Goal: Task Accomplishment & Management: Manage account settings

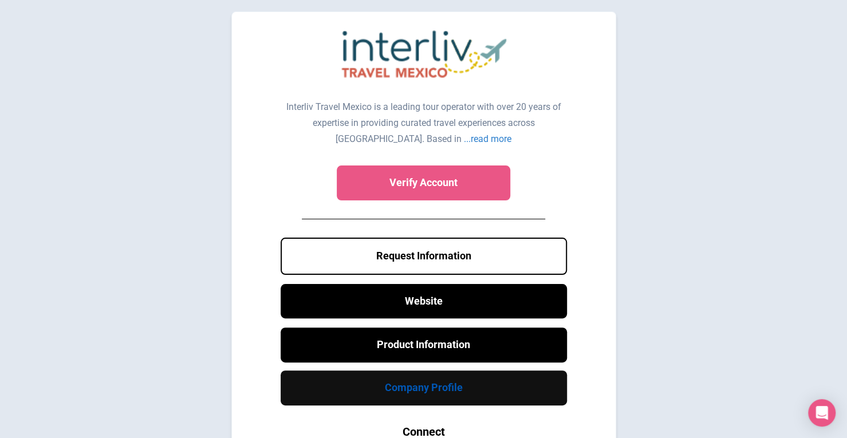
click at [463, 392] on link "Company Profile" at bounding box center [424, 387] width 286 height 35
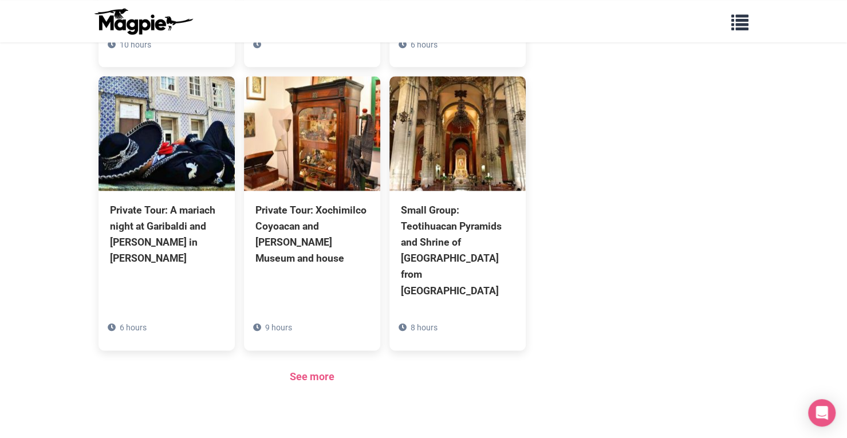
scroll to position [748, 0]
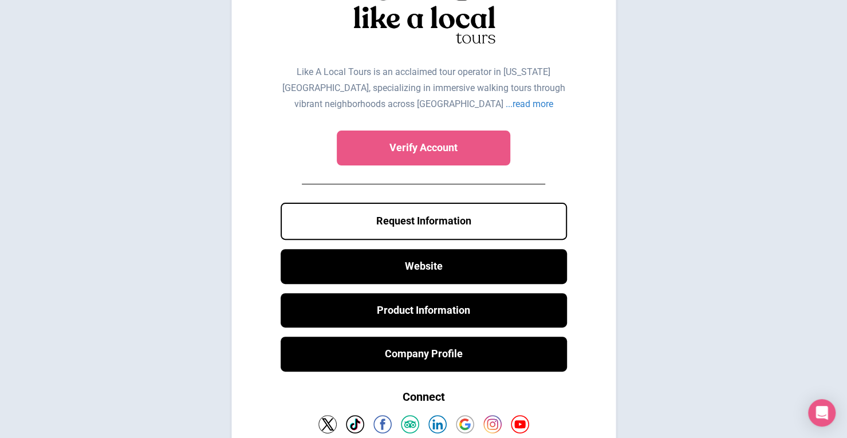
scroll to position [93, 0]
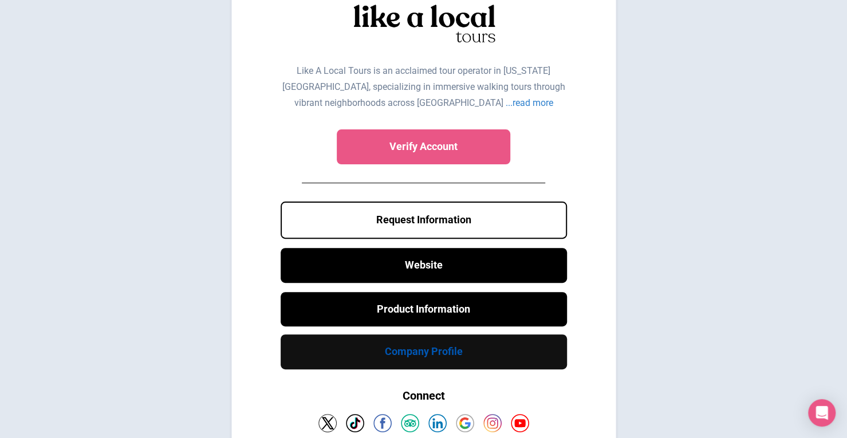
click at [489, 358] on link "Company Profile" at bounding box center [424, 351] width 286 height 35
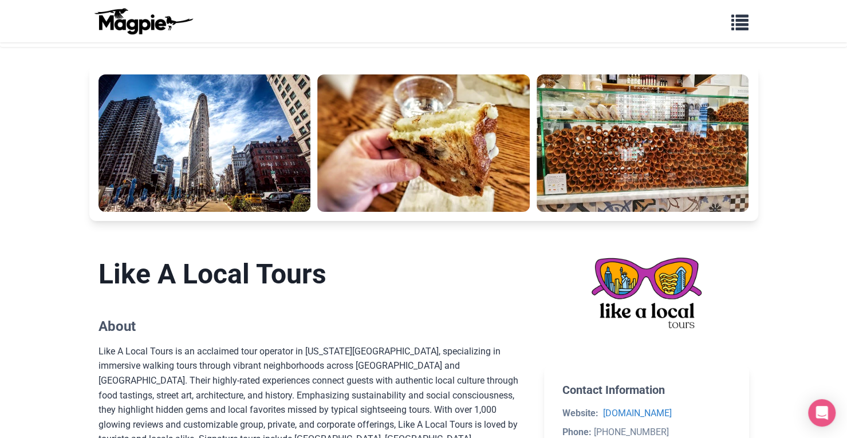
scroll to position [5, 0]
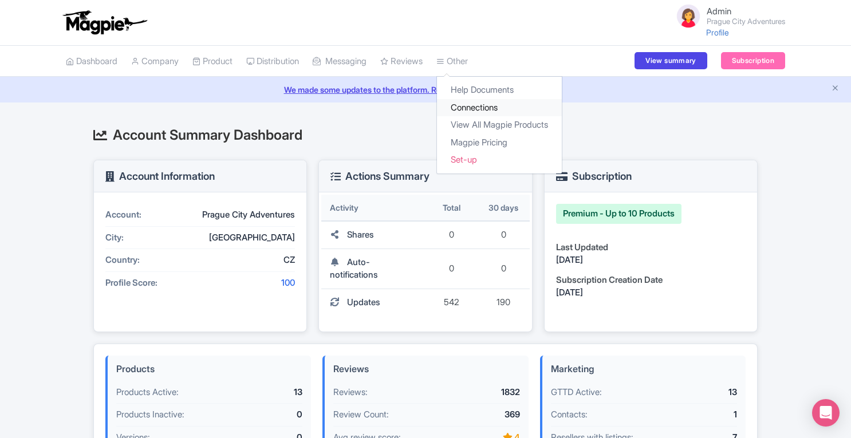
click at [481, 109] on link "Connections" at bounding box center [499, 108] width 125 height 18
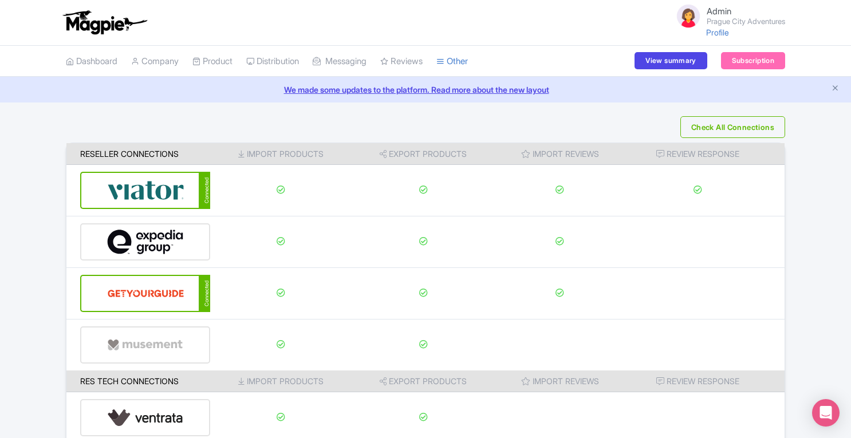
scroll to position [176, 0]
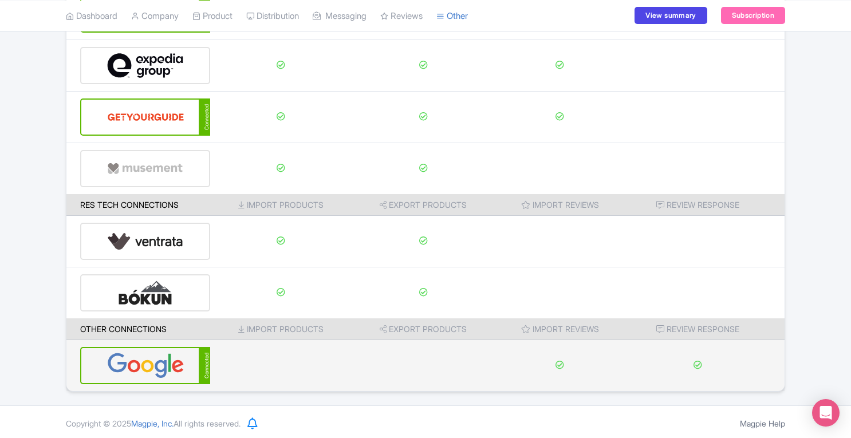
click at [154, 363] on img at bounding box center [145, 365] width 77 height 35
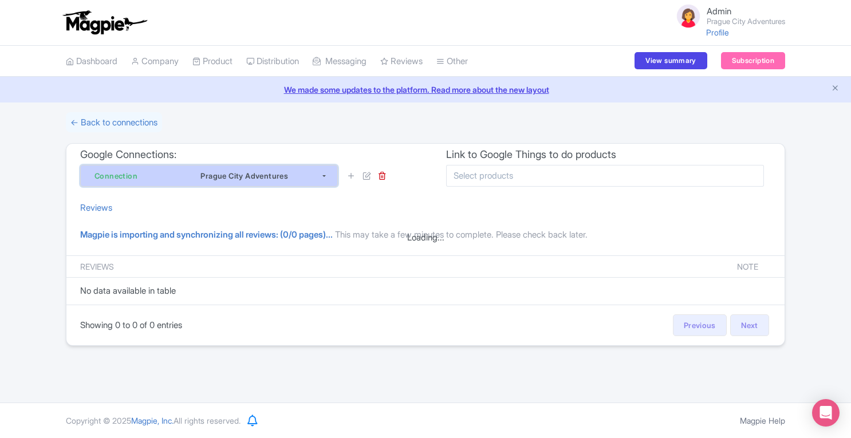
click at [324, 178] on button "Connection Prague City Adventures" at bounding box center [209, 176] width 258 height 22
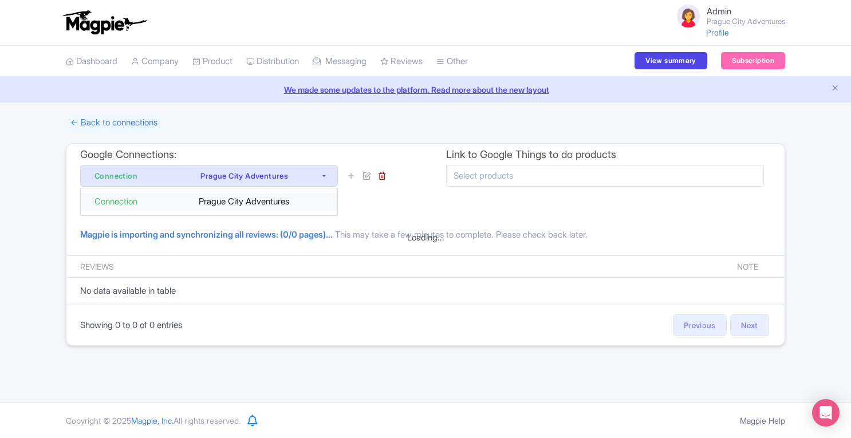
click at [292, 199] on div "Prague City Adventures" at bounding box center [247, 201] width 153 height 13
click at [366, 178] on icon at bounding box center [366, 175] width 9 height 9
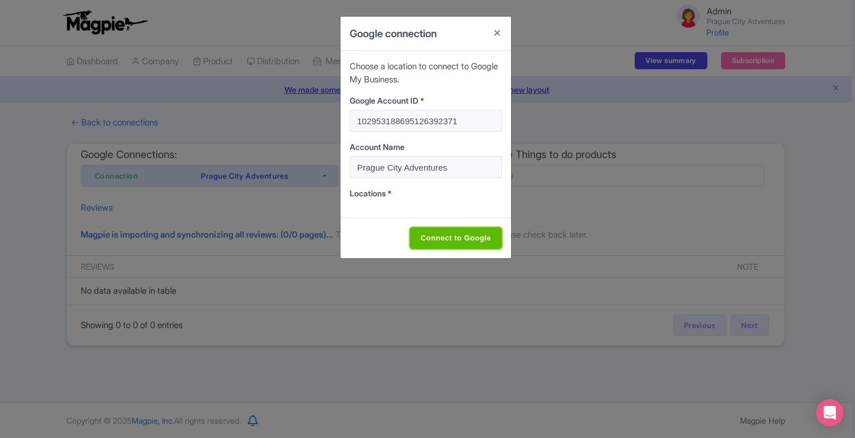
click at [490, 230] on input "Connect to Google" at bounding box center [456, 238] width 92 height 22
type input "Connect to Google"
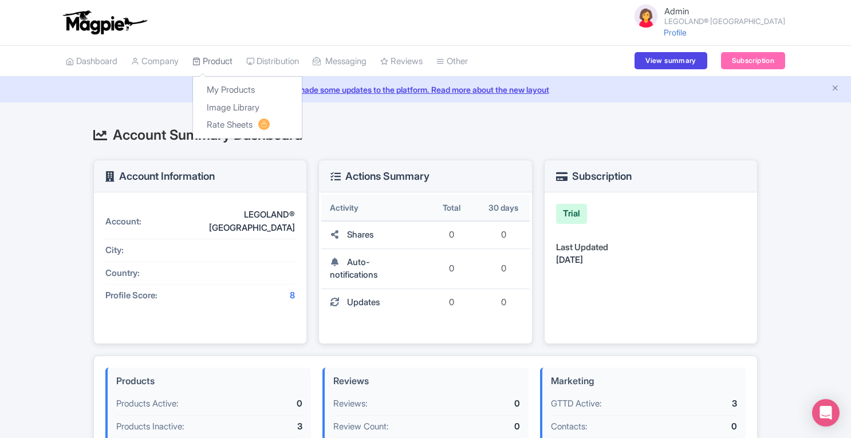
click at [223, 66] on link "Product" at bounding box center [212, 61] width 40 height 31
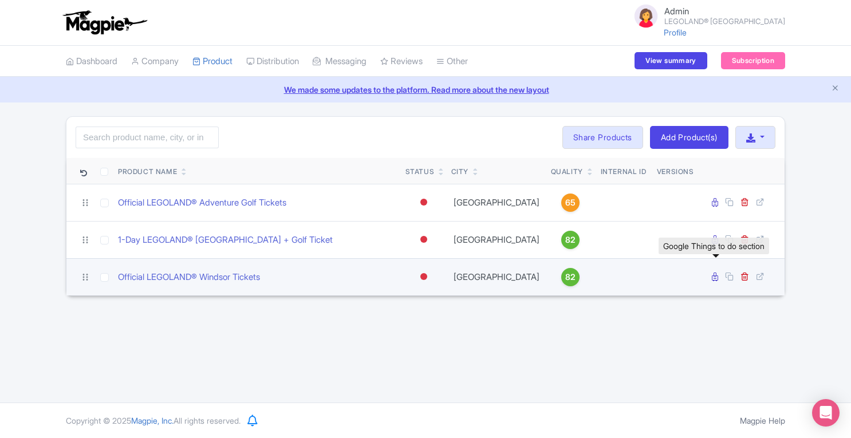
click at [718, 277] on icon at bounding box center [715, 277] width 6 height 9
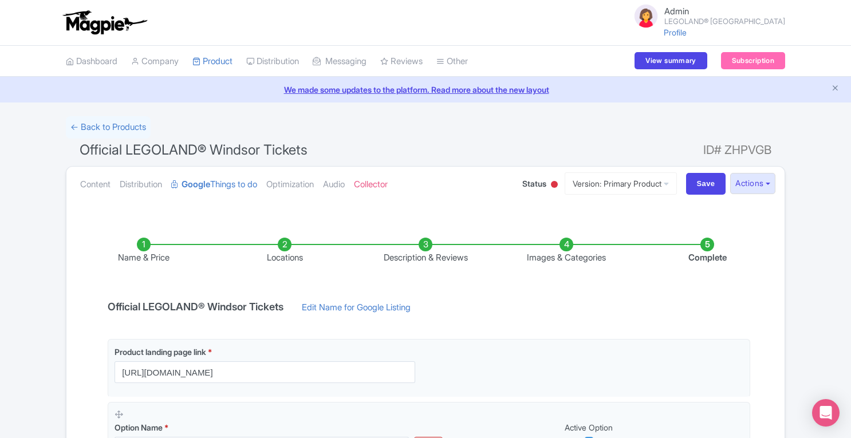
scroll to position [290, 0]
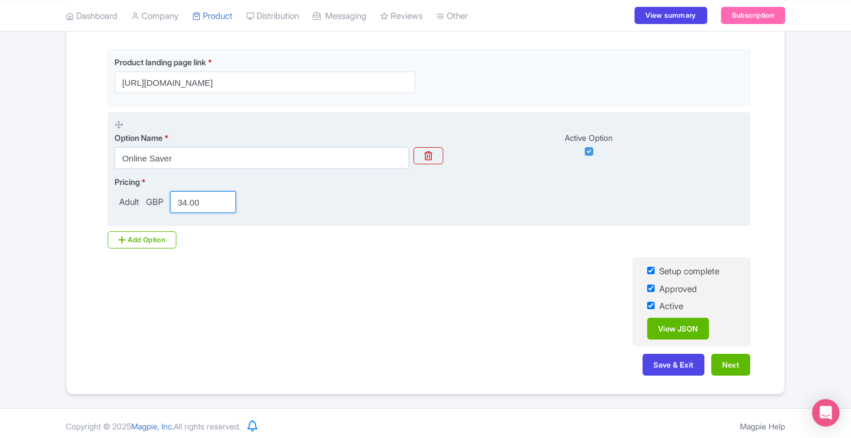
click at [187, 202] on input "34.00" at bounding box center [203, 202] width 66 height 22
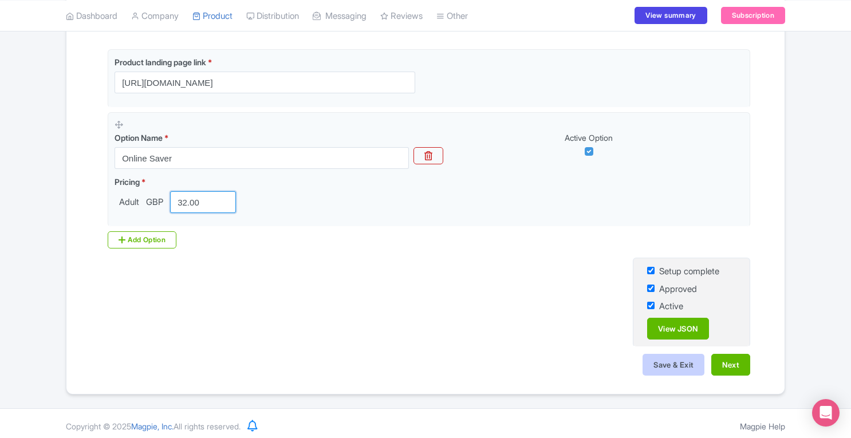
type input "32.00"
click at [657, 357] on button "Save & Exit" at bounding box center [673, 365] width 62 height 22
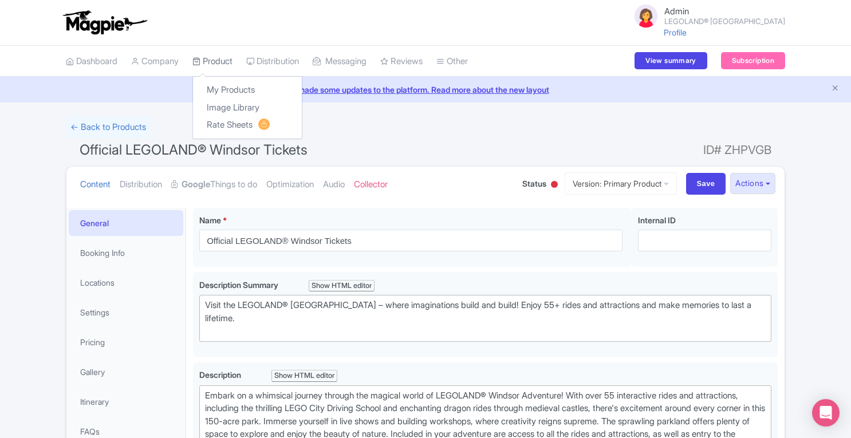
click at [214, 64] on link "Product" at bounding box center [212, 61] width 40 height 31
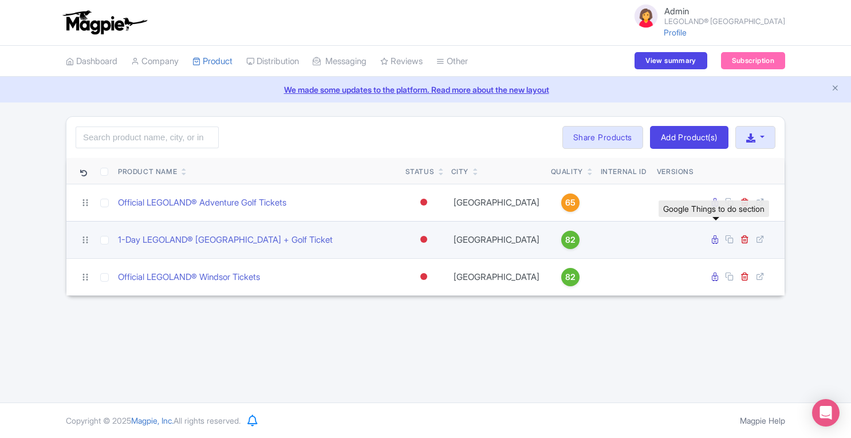
click at [713, 239] on icon at bounding box center [715, 239] width 6 height 9
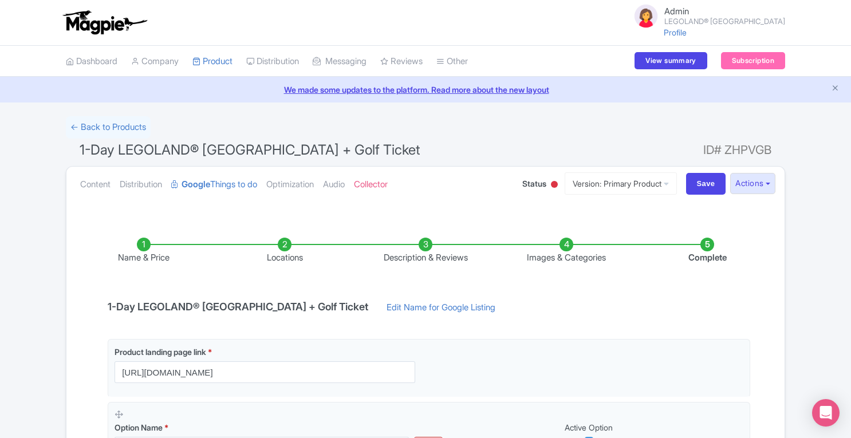
scroll to position [153, 0]
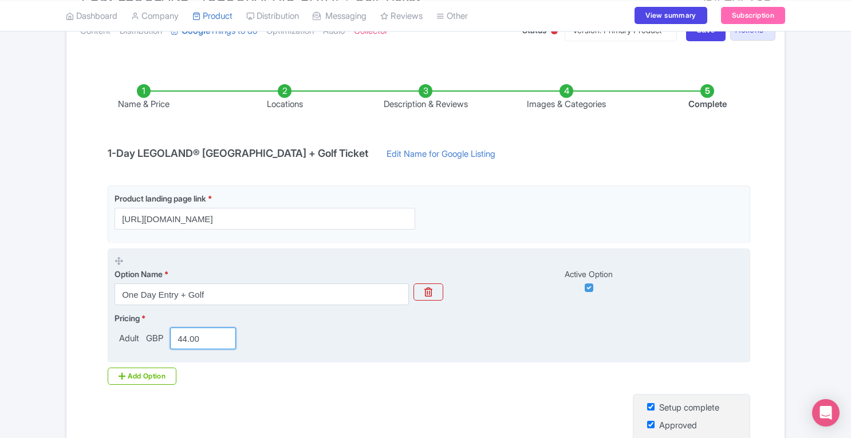
click at [187, 337] on input "44.00" at bounding box center [203, 339] width 66 height 22
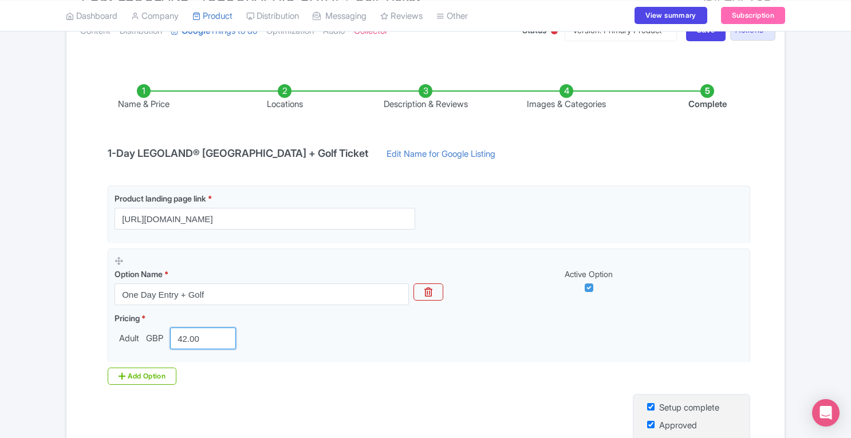
scroll to position [292, 0]
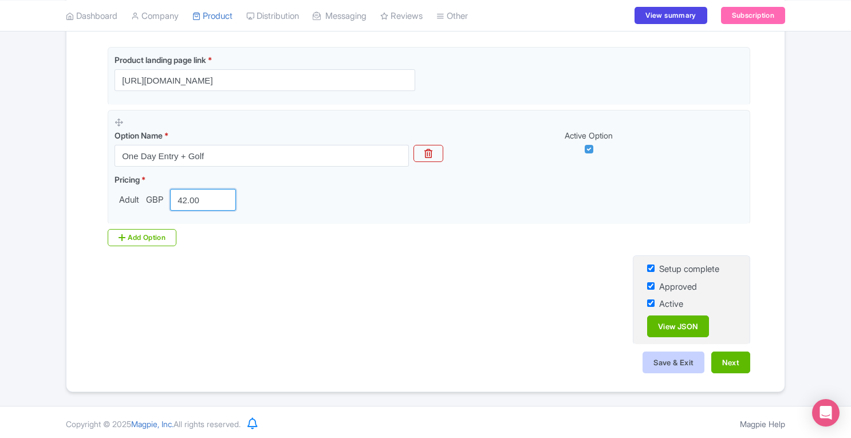
type input "42.00"
click at [667, 357] on button "Save & Exit" at bounding box center [673, 363] width 62 height 22
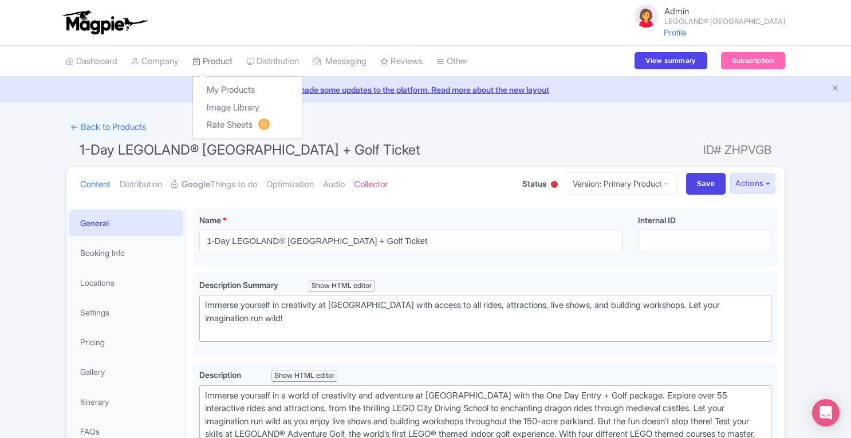
click at [220, 58] on link "Product" at bounding box center [212, 61] width 40 height 31
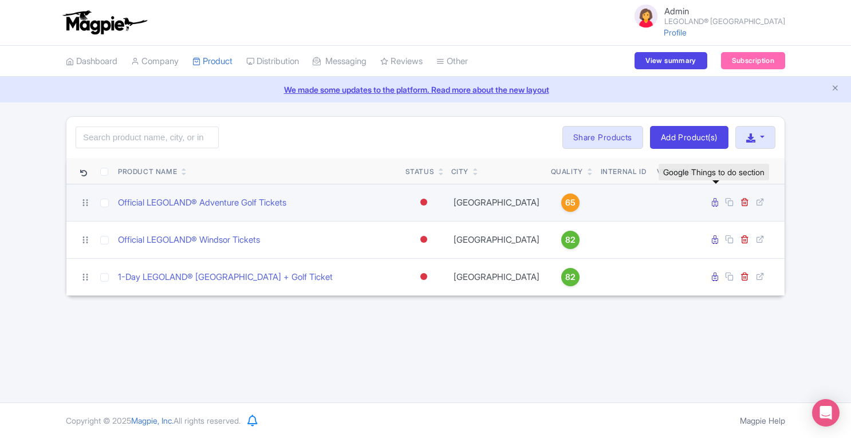
click at [713, 204] on icon at bounding box center [715, 202] width 6 height 9
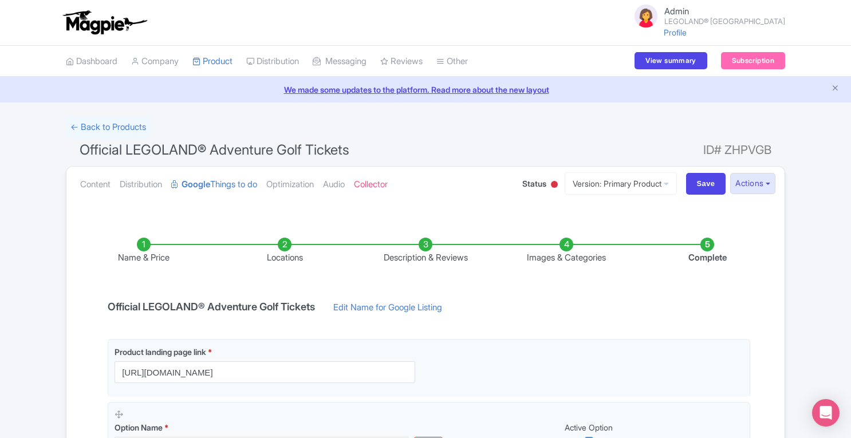
scroll to position [135, 0]
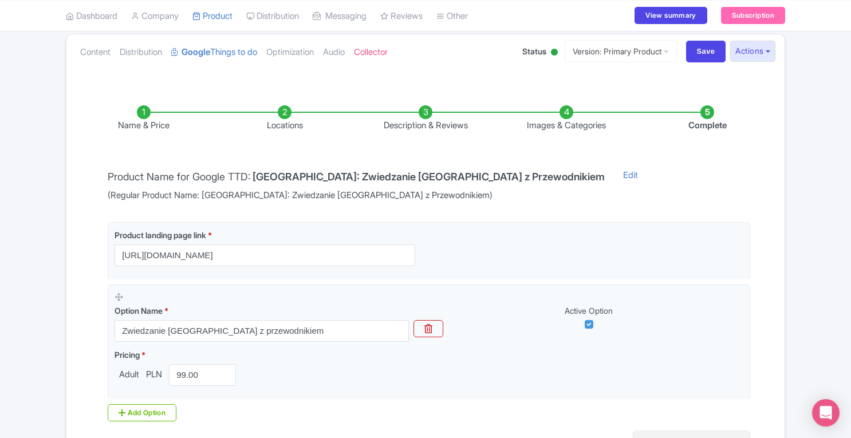
scroll to position [176, 0]
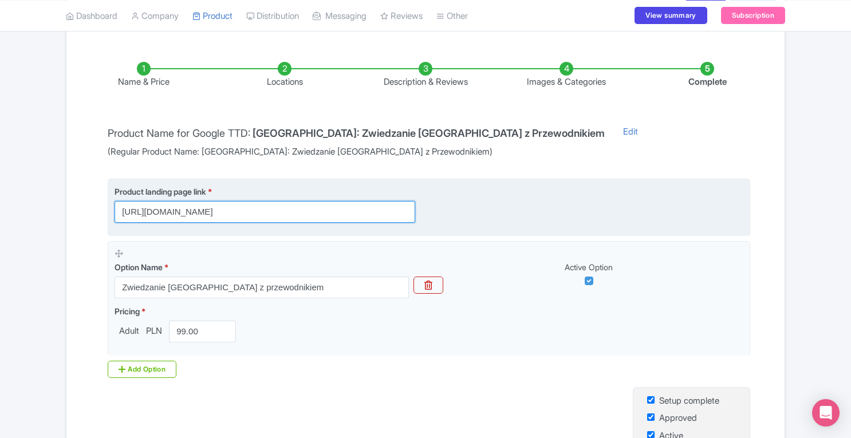
drag, startPoint x: 118, startPoint y: 212, endPoint x: 344, endPoint y: 210, distance: 225.6
click at [344, 210] on input "[URL][DOMAIN_NAME]" at bounding box center [265, 212] width 301 height 22
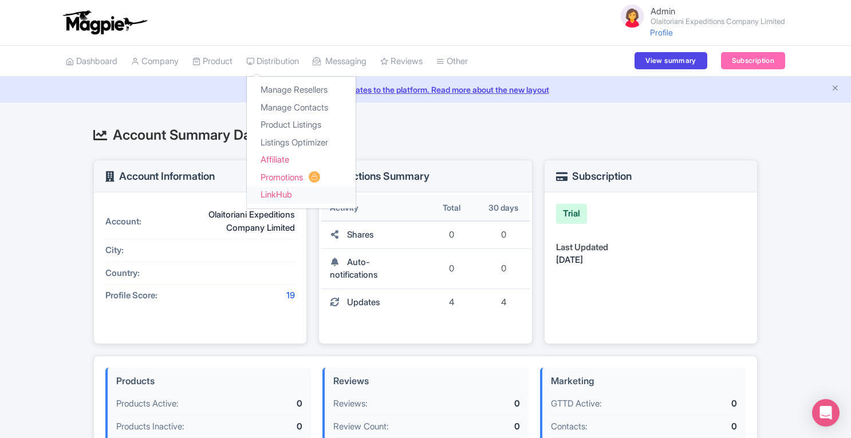
click at [291, 192] on link "LinkHub" at bounding box center [301, 195] width 109 height 18
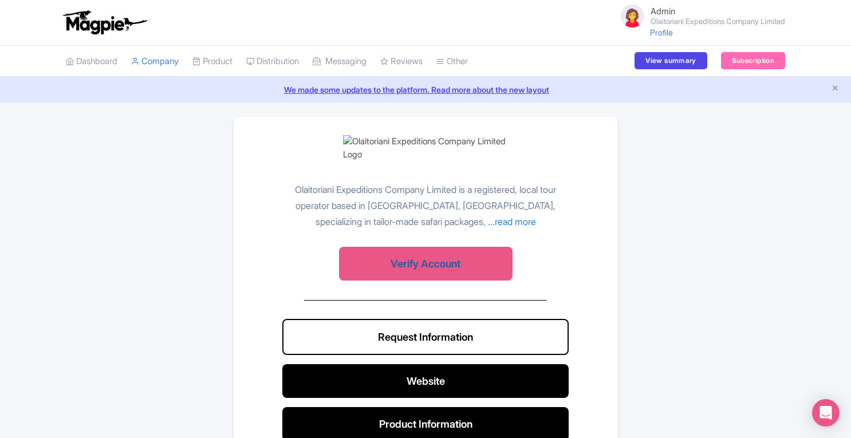
click at [444, 272] on link "Verify Account" at bounding box center [426, 264] width 174 height 34
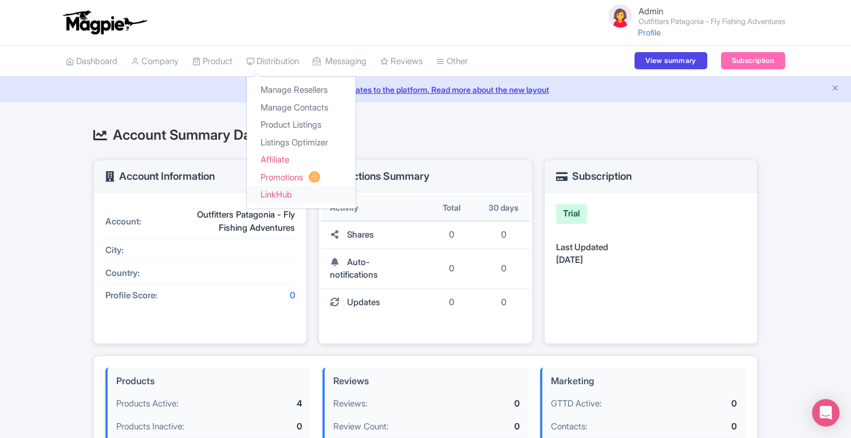
click at [298, 192] on link "LinkHub" at bounding box center [301, 195] width 109 height 18
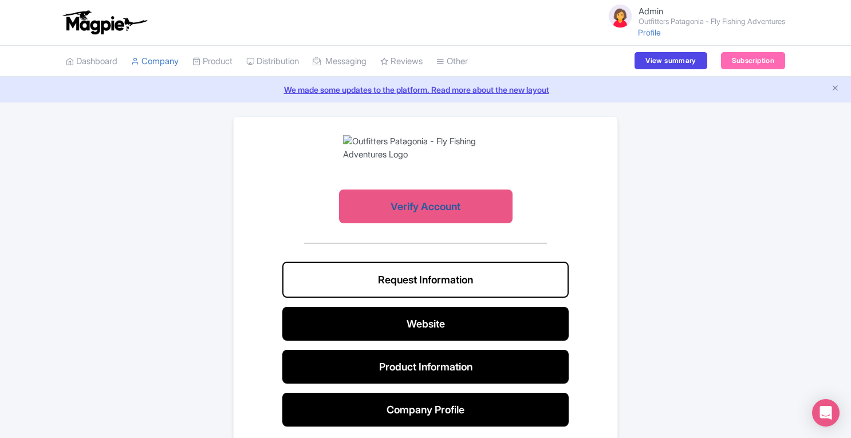
click at [427, 204] on link "Verify Account" at bounding box center [426, 207] width 174 height 34
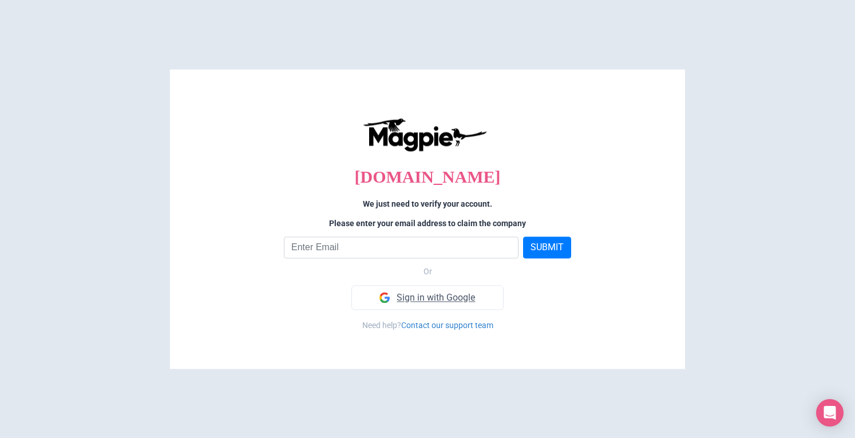
click at [434, 298] on link "Sign in with Google" at bounding box center [428, 297] width 152 height 25
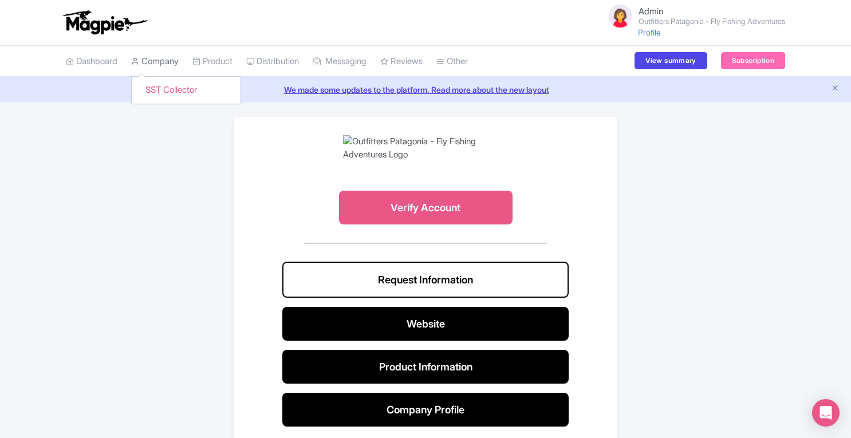
click at [158, 66] on link "Company" at bounding box center [155, 61] width 48 height 31
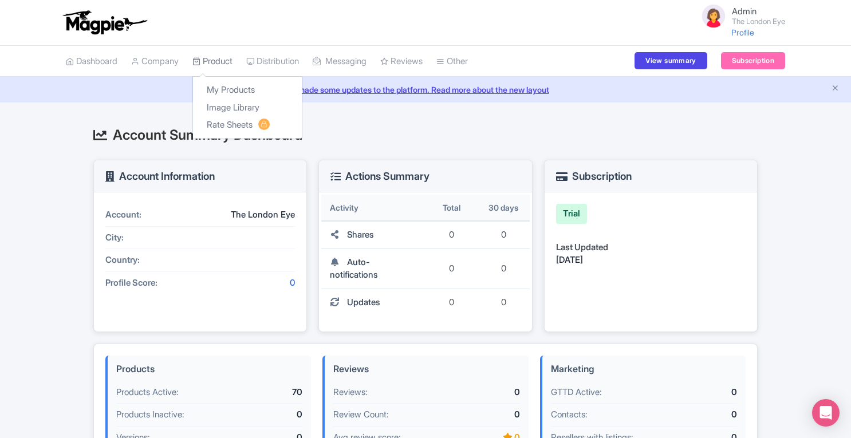
click at [222, 67] on link "Product" at bounding box center [212, 61] width 40 height 31
click at [230, 54] on link "Product" at bounding box center [212, 61] width 40 height 31
click at [213, 81] on link "My Products" at bounding box center [247, 90] width 109 height 18
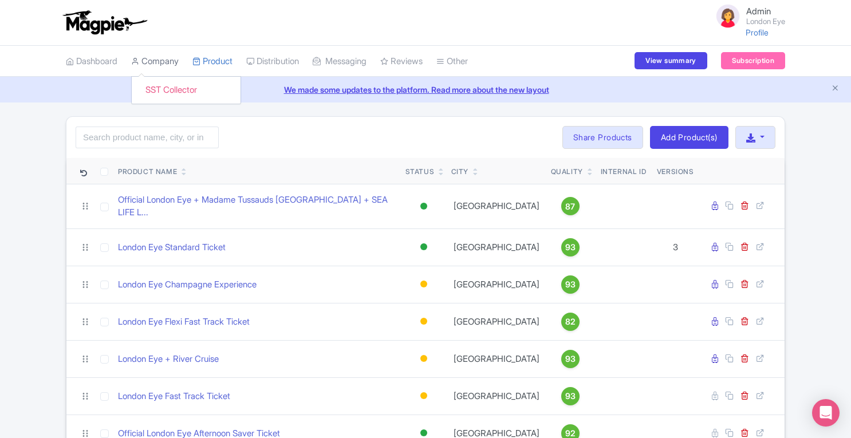
click at [160, 59] on link "Company" at bounding box center [155, 61] width 48 height 31
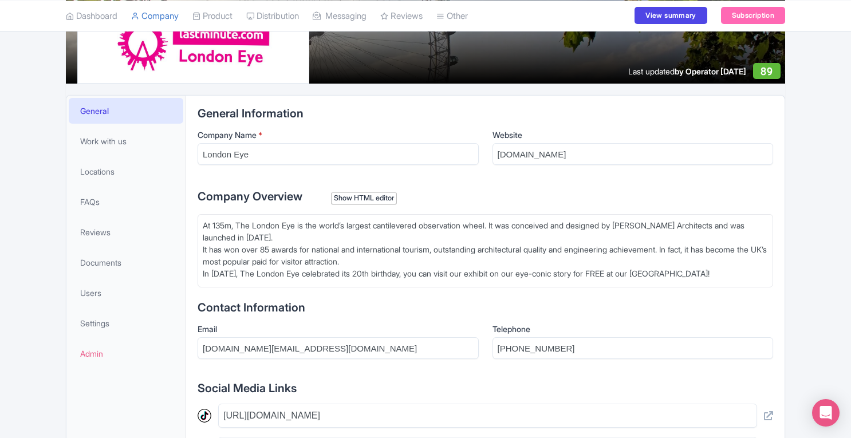
scroll to position [184, 0]
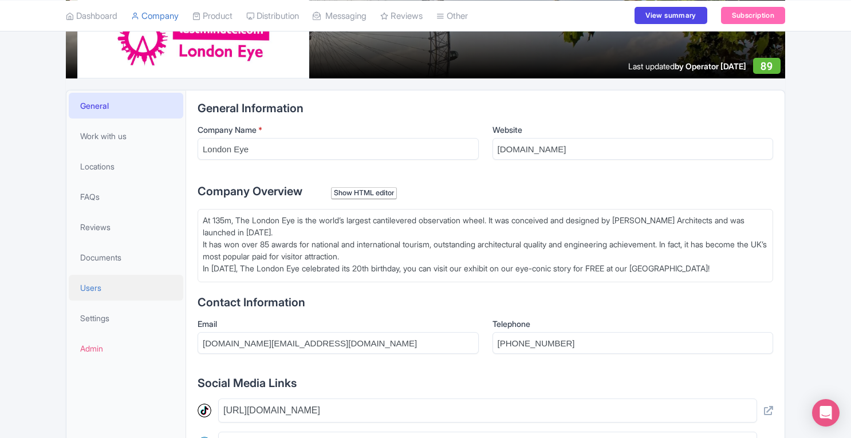
click at [89, 286] on span "Users" at bounding box center [90, 288] width 21 height 12
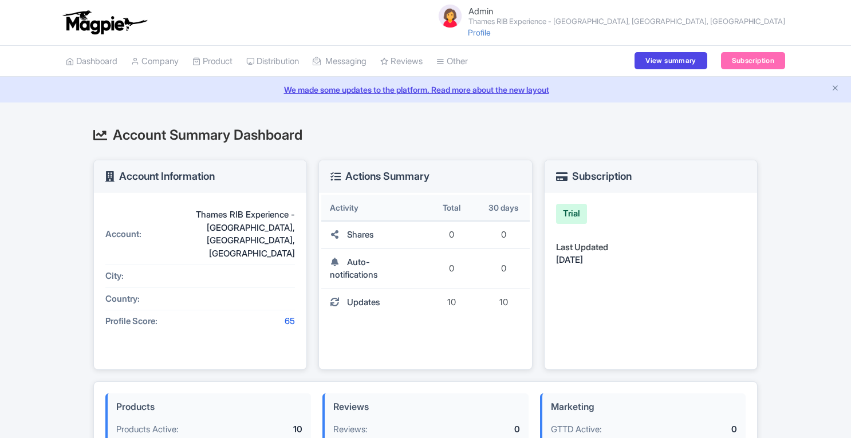
click at [220, 64] on link "Product" at bounding box center [212, 61] width 40 height 31
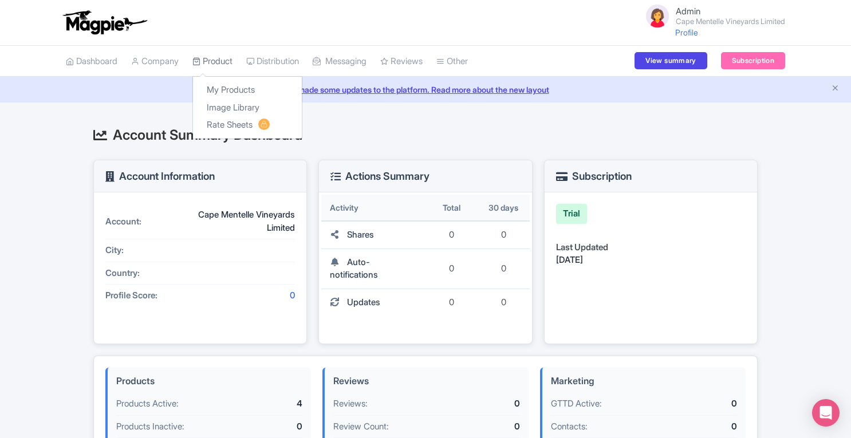
click at [231, 64] on link "Product" at bounding box center [212, 61] width 40 height 31
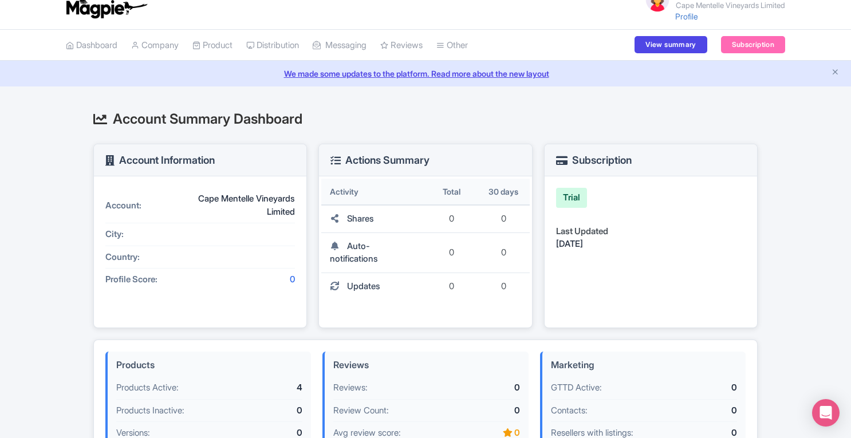
scroll to position [18, 0]
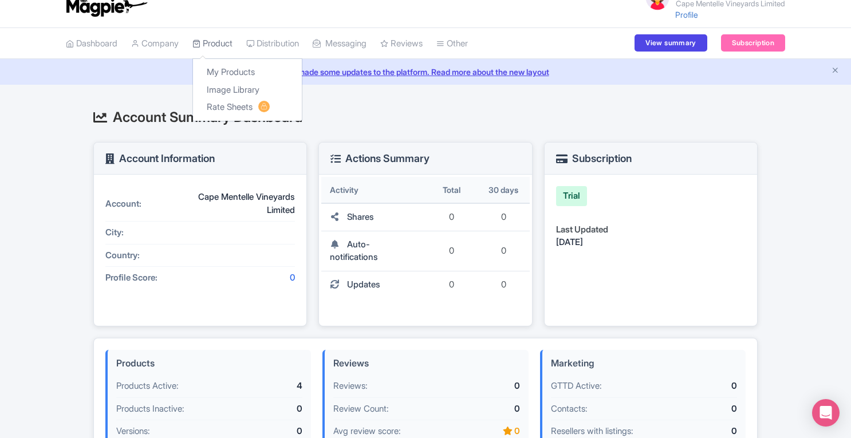
click at [224, 43] on link "Product" at bounding box center [212, 43] width 40 height 31
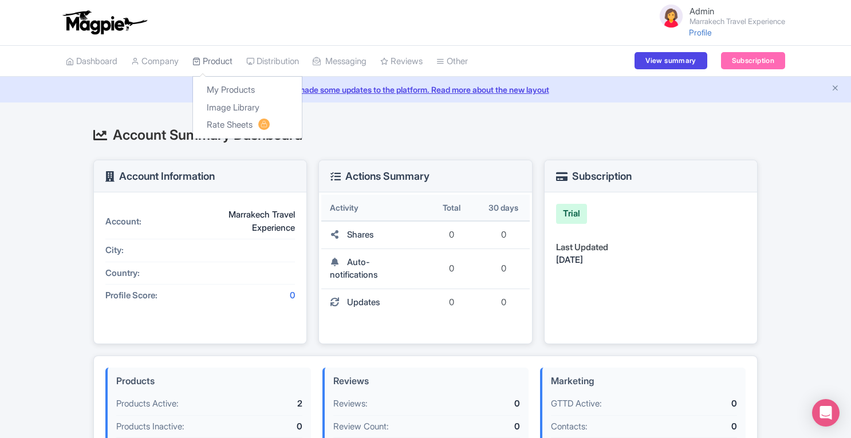
click at [226, 61] on link "Product" at bounding box center [212, 61] width 40 height 31
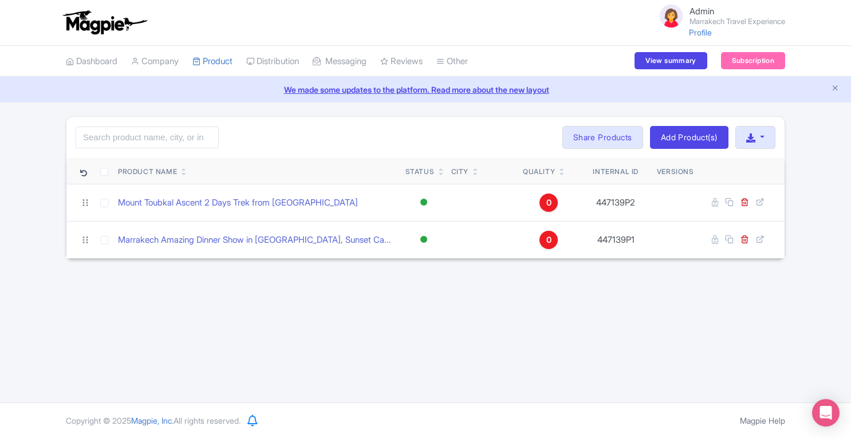
click at [638, 295] on div "Admin Marrakech Travel Experience Profile Users Settings Sign out Dashboard Com…" at bounding box center [425, 201] width 851 height 403
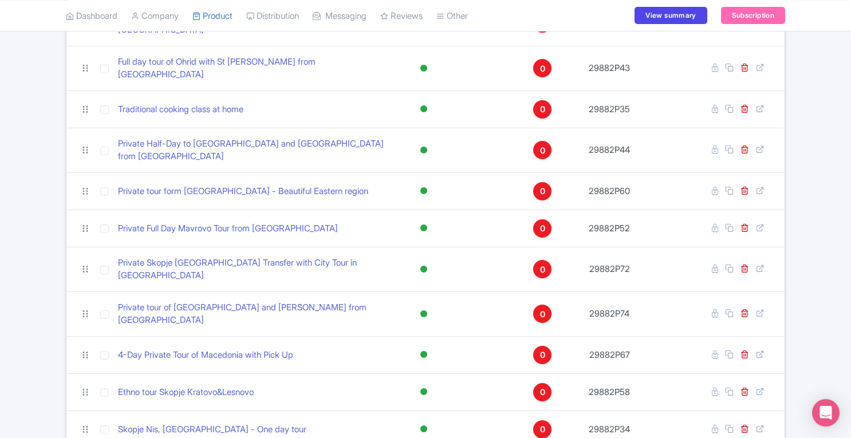
scroll to position [2385, 0]
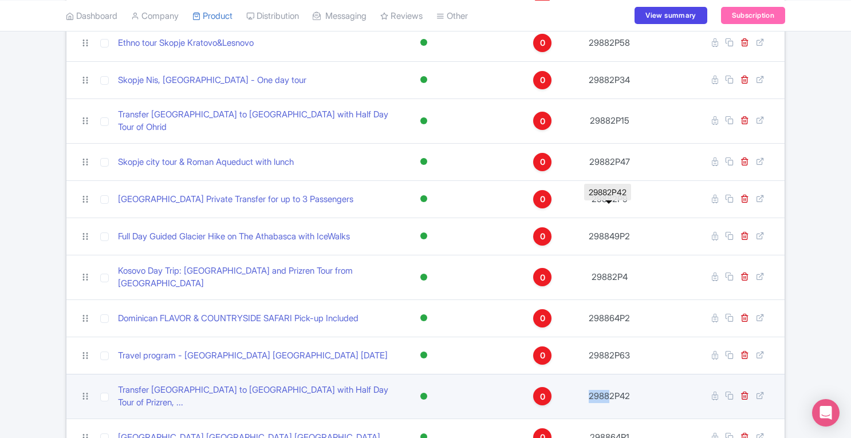
drag, startPoint x: 589, startPoint y: 224, endPoint x: 608, endPoint y: 222, distance: 19.6
click at [608, 374] on td "29882P42" at bounding box center [608, 396] width 85 height 45
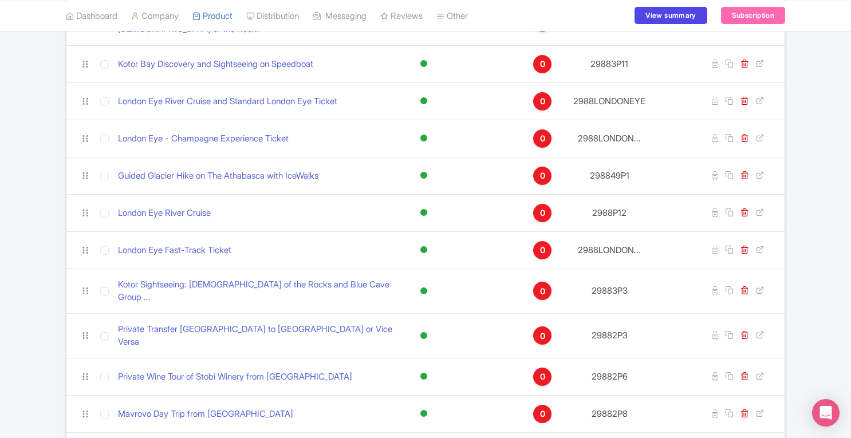
scroll to position [893, 0]
